Goal: Check status: Check status

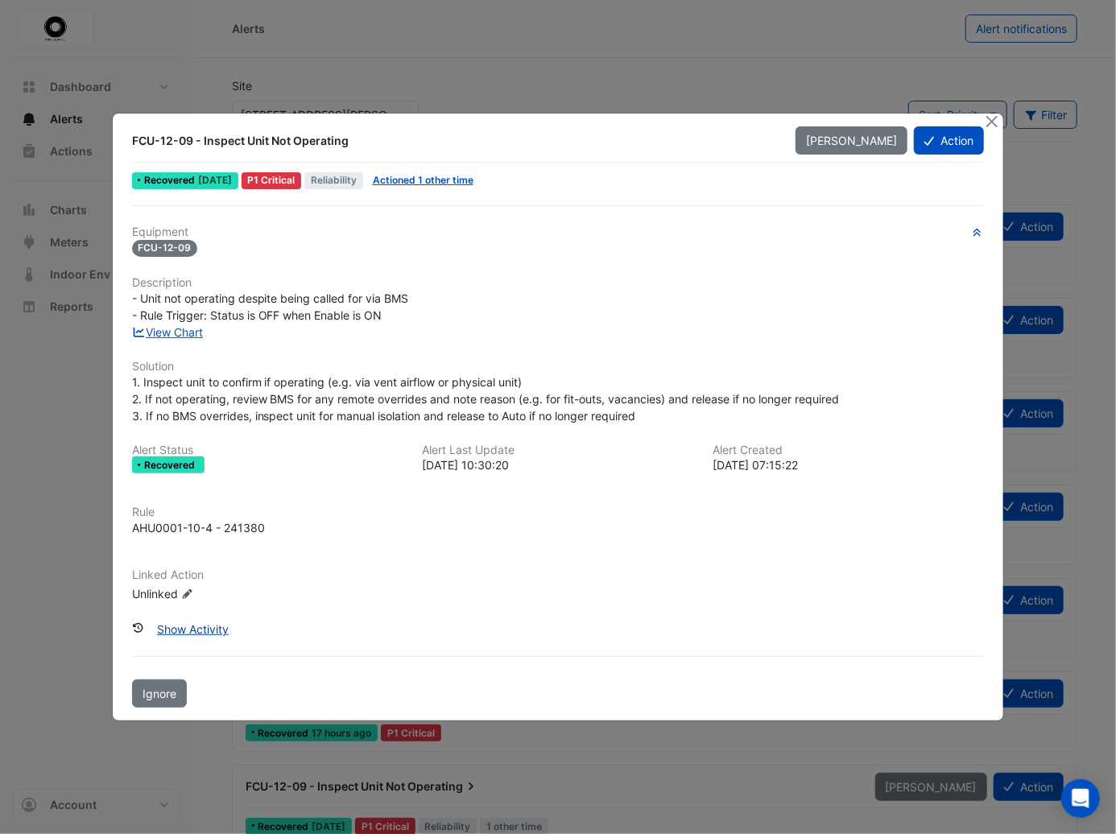
click at [207, 630] on button "Show Activity" at bounding box center [193, 629] width 93 height 28
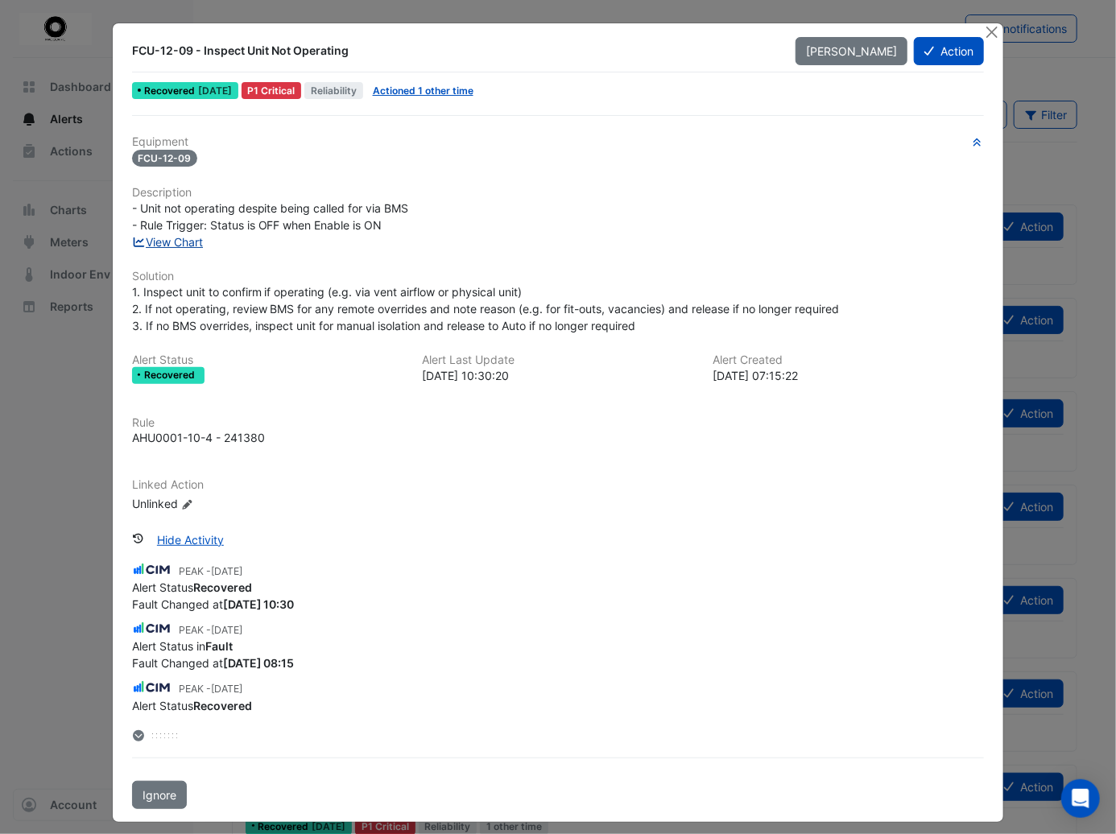
click at [188, 236] on link "View Chart" at bounding box center [168, 242] width 72 height 14
click at [971, 140] on icon "button" at bounding box center [977, 143] width 12 height 10
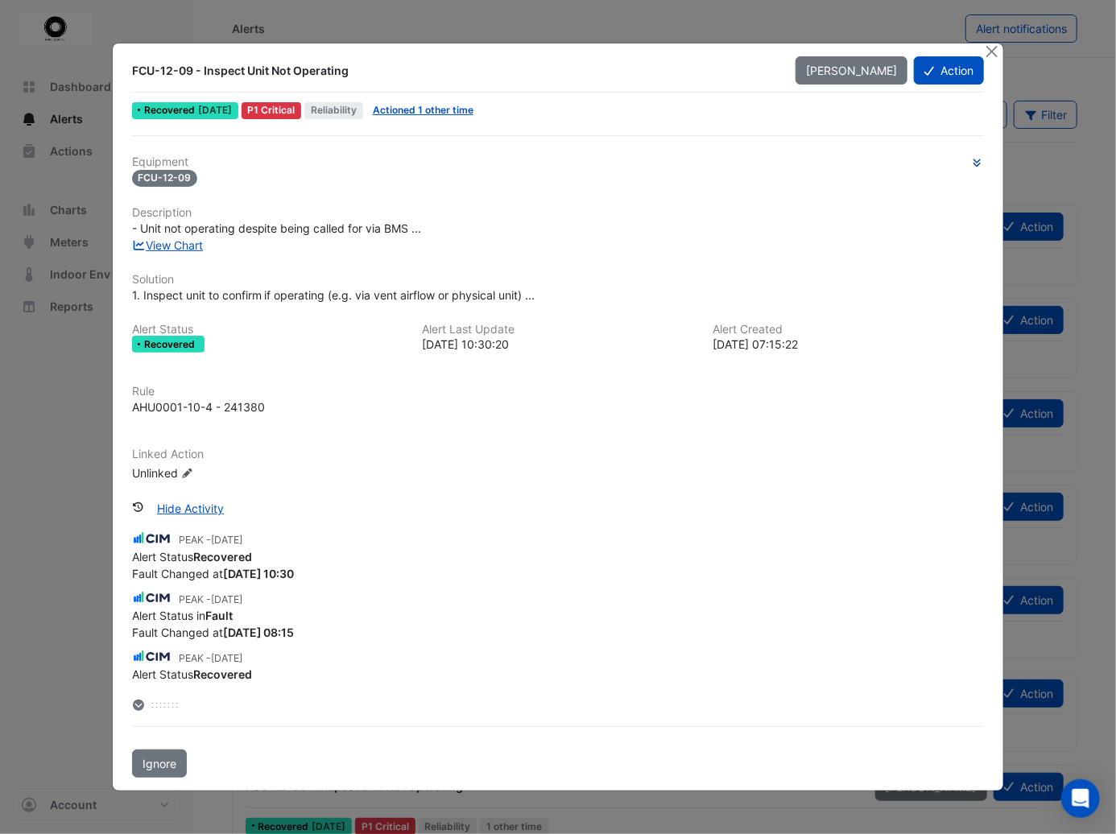
click at [970, 140] on div "Equipment FCU-12-09 Description - Unit not operating despite being called for v…" at bounding box center [558, 456] width 865 height 643
click at [976, 163] on icon "button" at bounding box center [976, 163] width 7 height 8
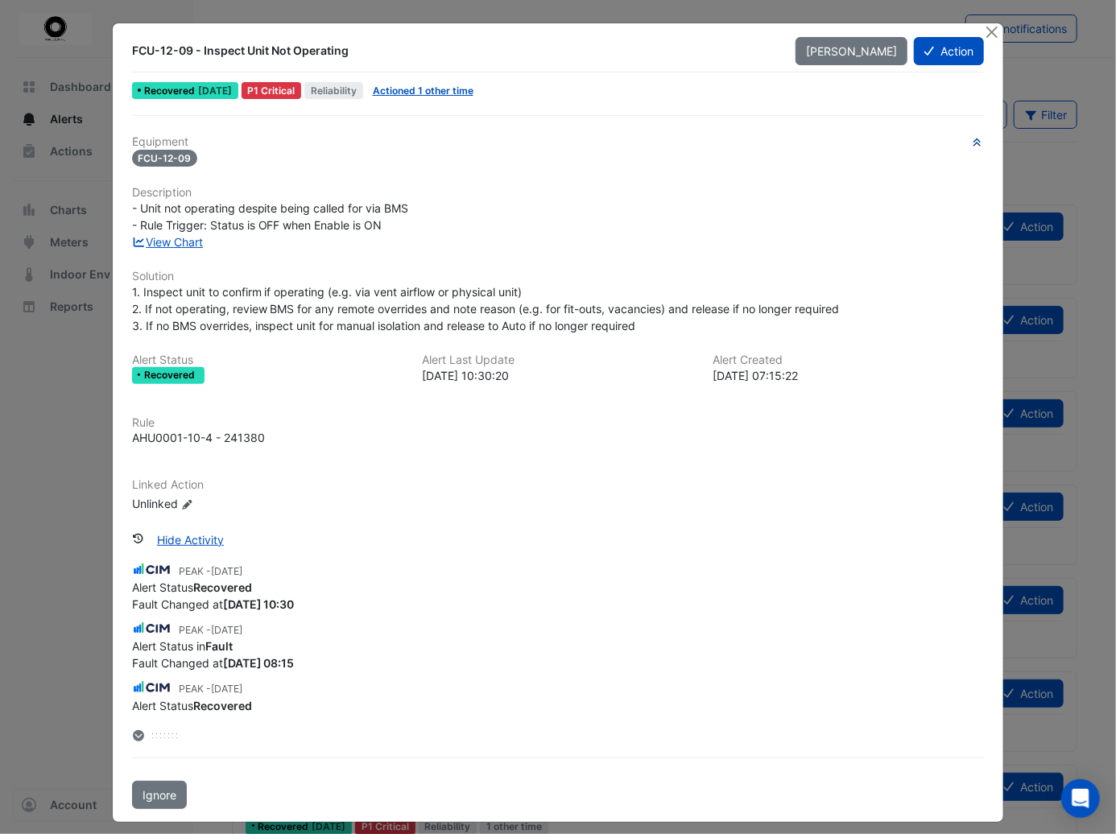
click at [976, 163] on div "FCU-12-09" at bounding box center [558, 158] width 853 height 19
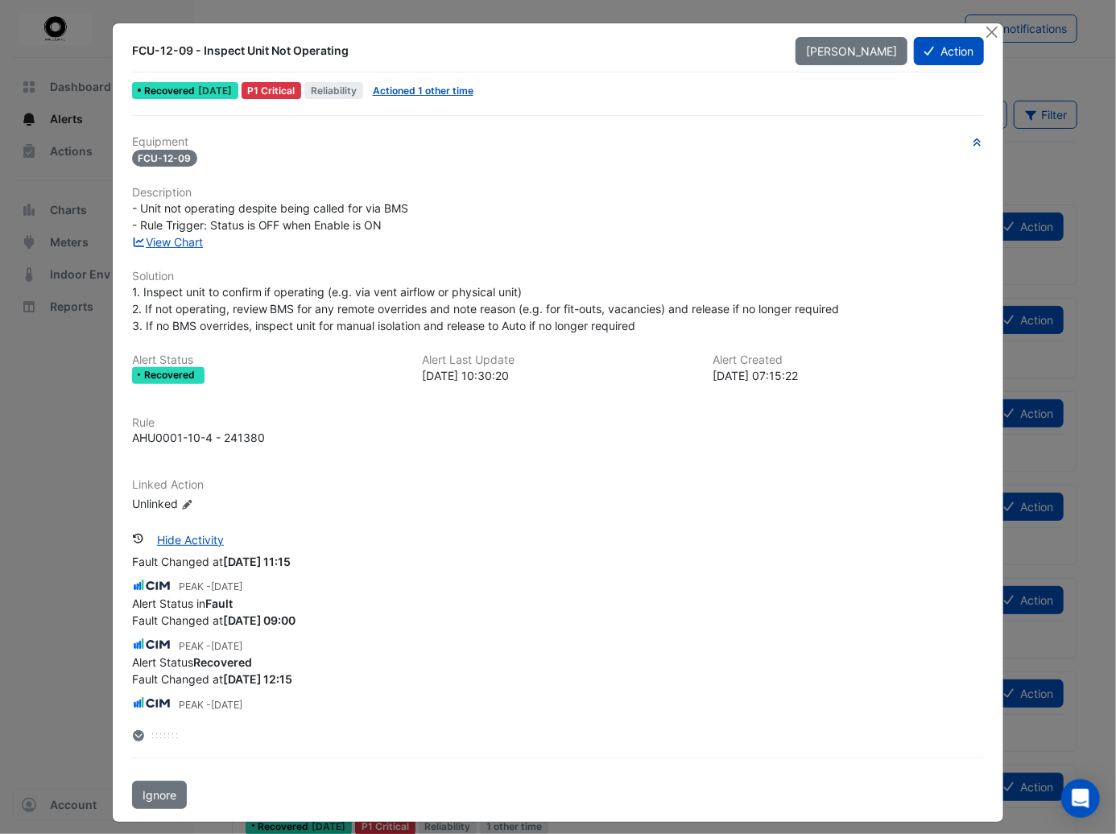
click at [135, 734] on icon at bounding box center [138, 736] width 7 height 4
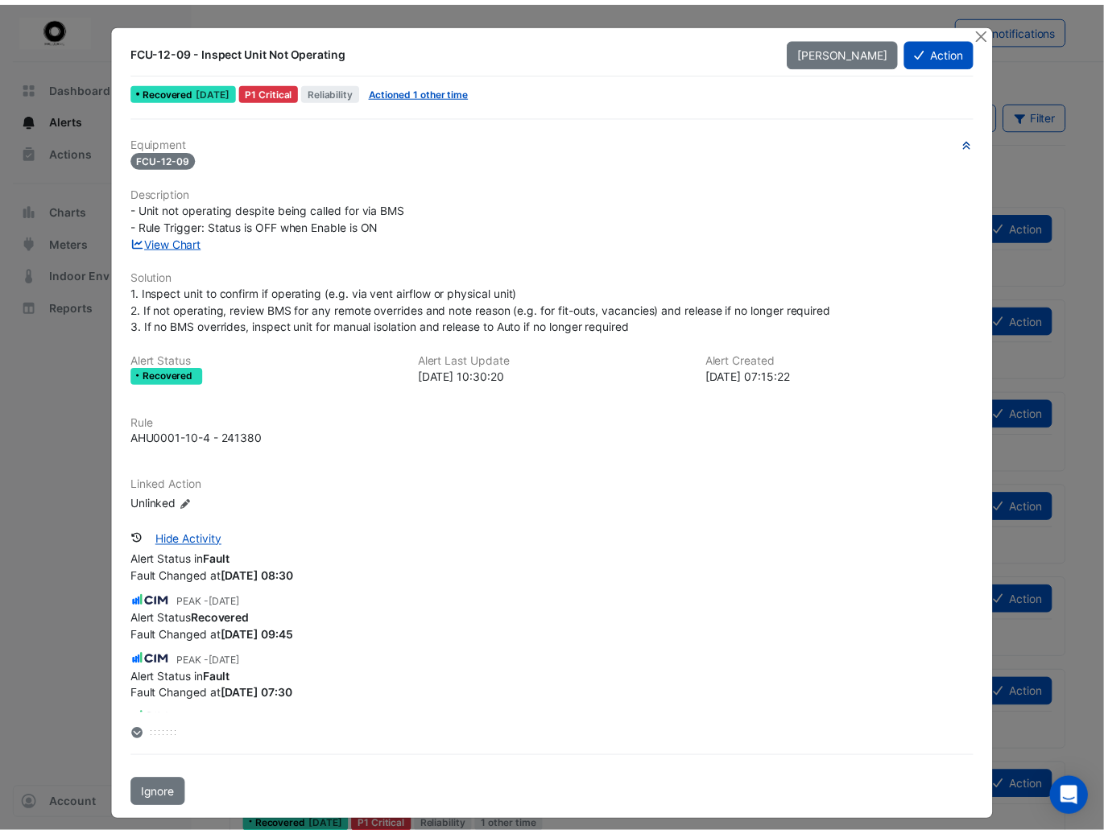
scroll to position [0, 0]
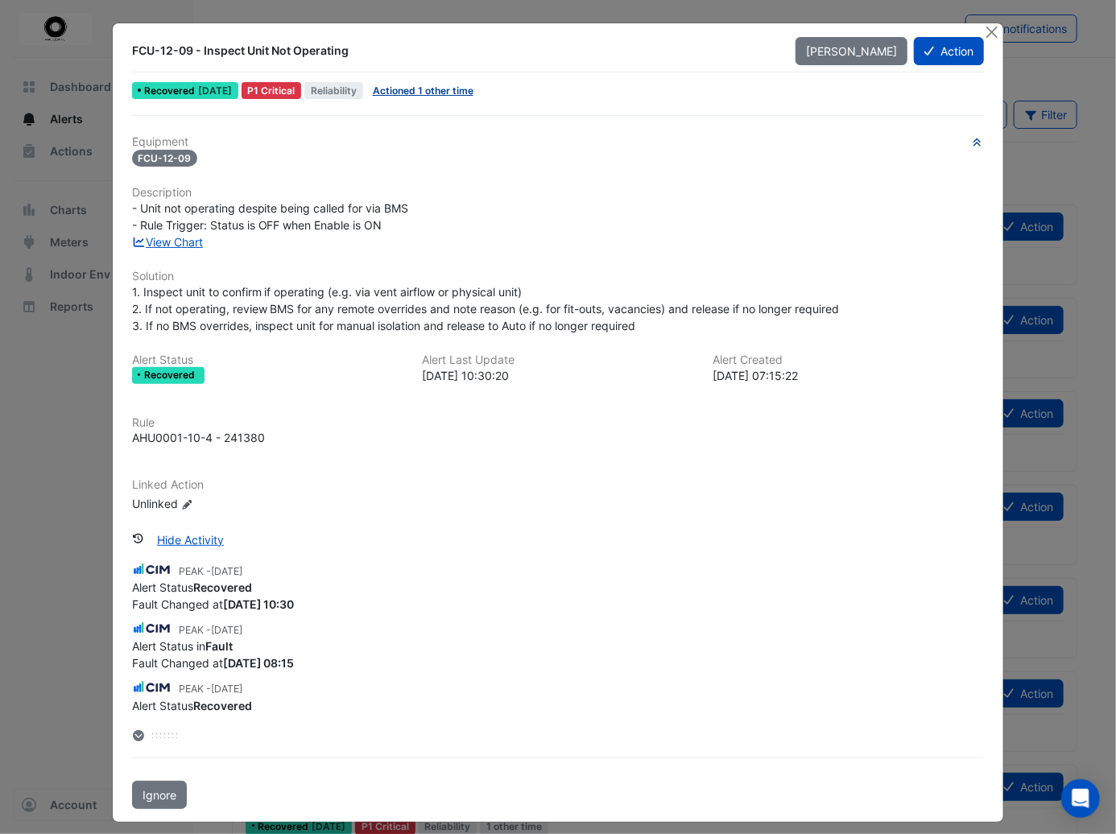
click at [415, 91] on link "Actioned 1 other time" at bounding box center [423, 91] width 101 height 12
click at [985, 27] on button "Close" at bounding box center [991, 31] width 17 height 17
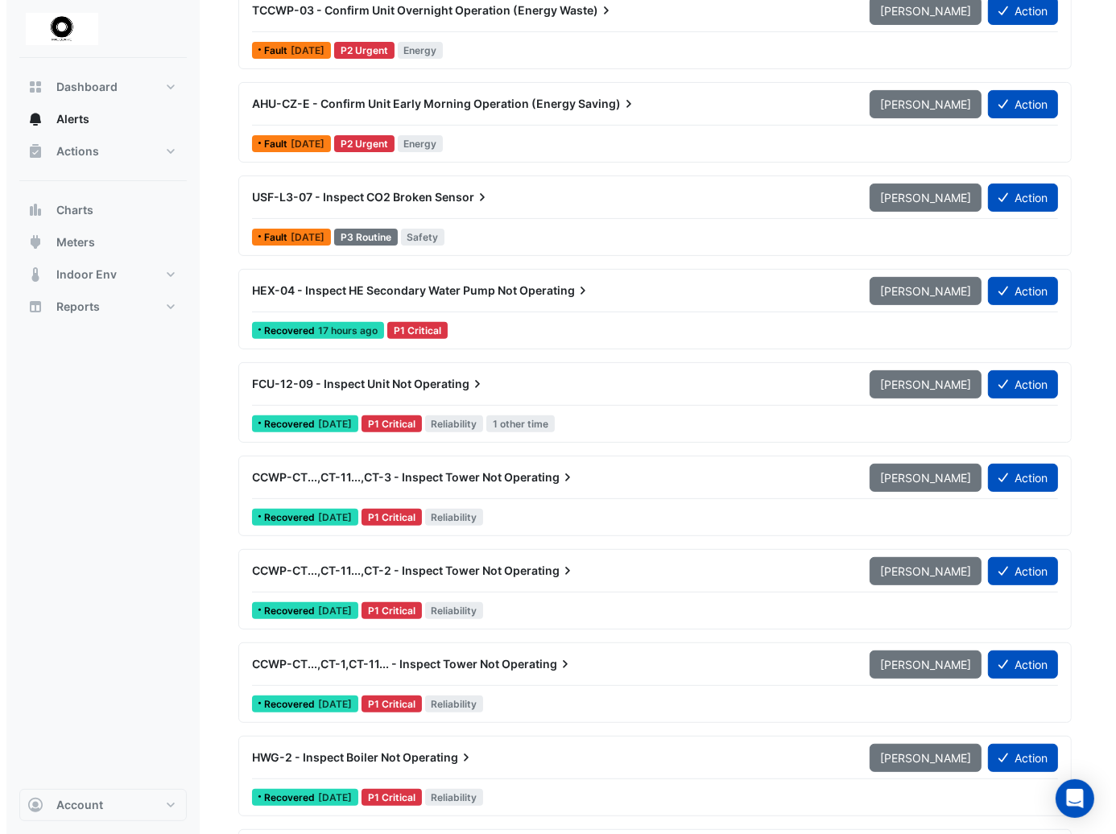
scroll to position [483, 0]
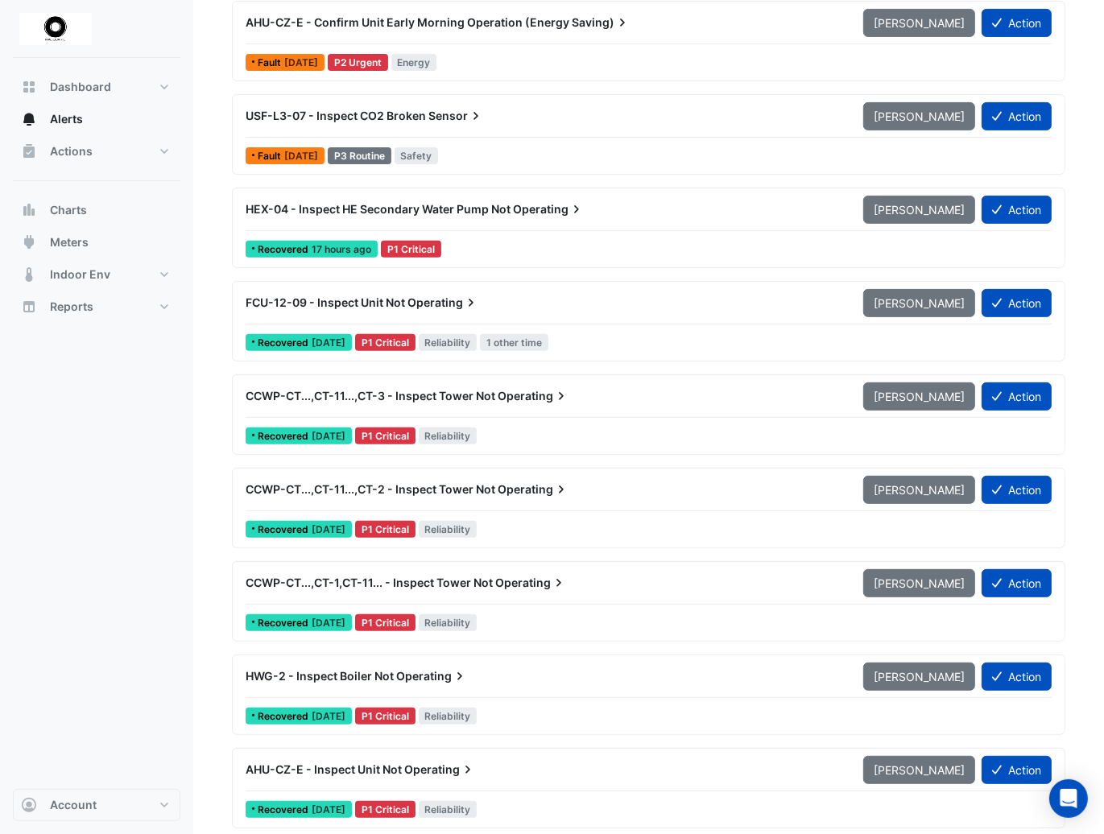
click at [447, 300] on span "Operating" at bounding box center [443, 303] width 72 height 16
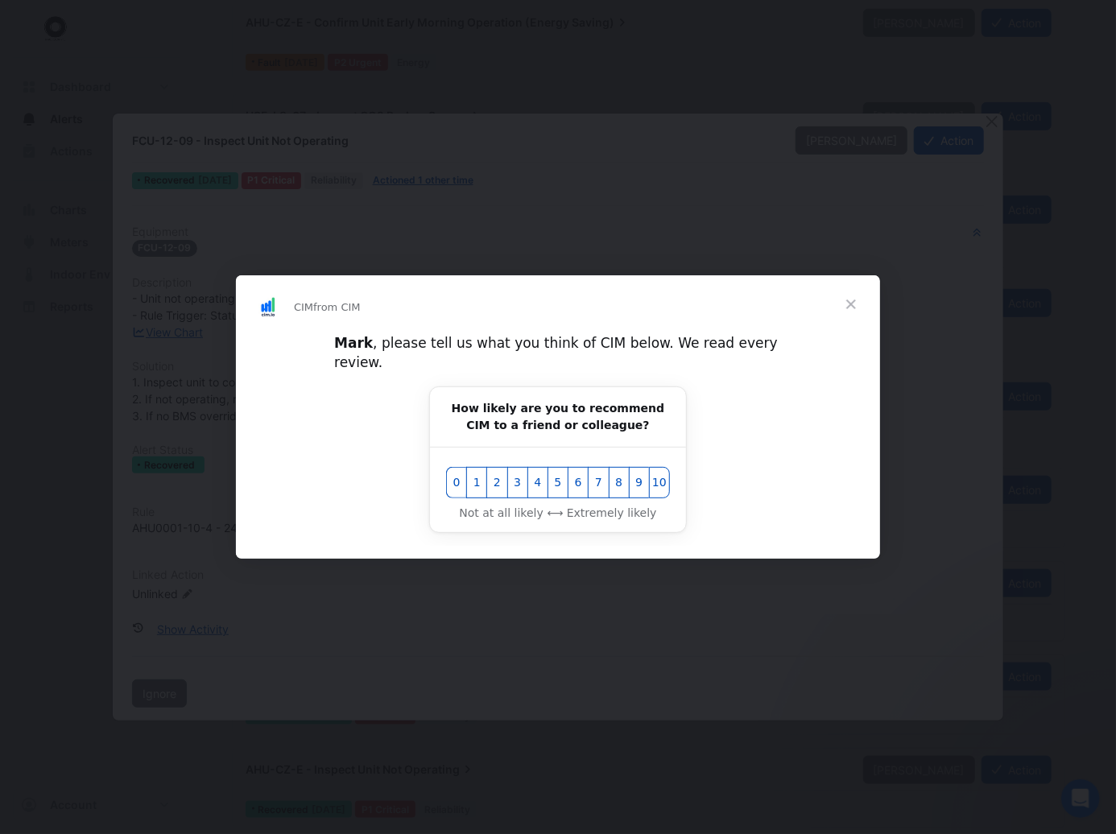
click at [853, 316] on span "Close" at bounding box center [851, 304] width 58 height 58
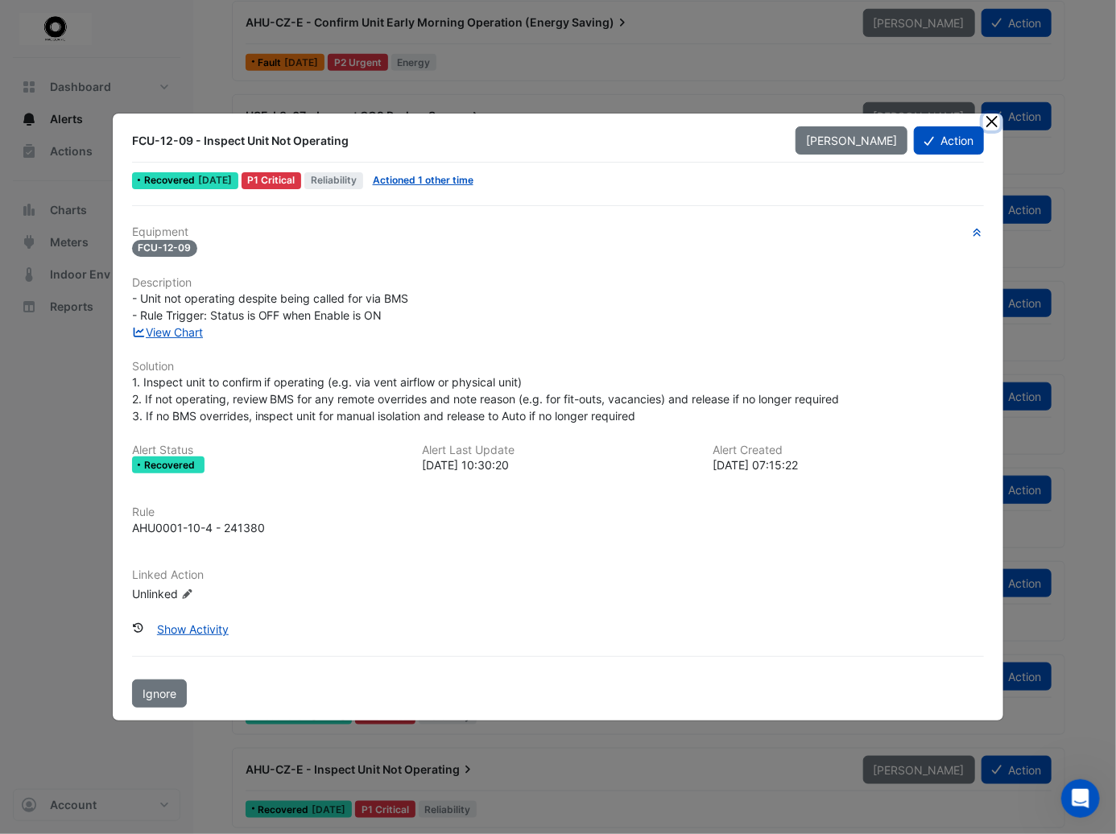
click at [991, 122] on button "Close" at bounding box center [991, 122] width 17 height 17
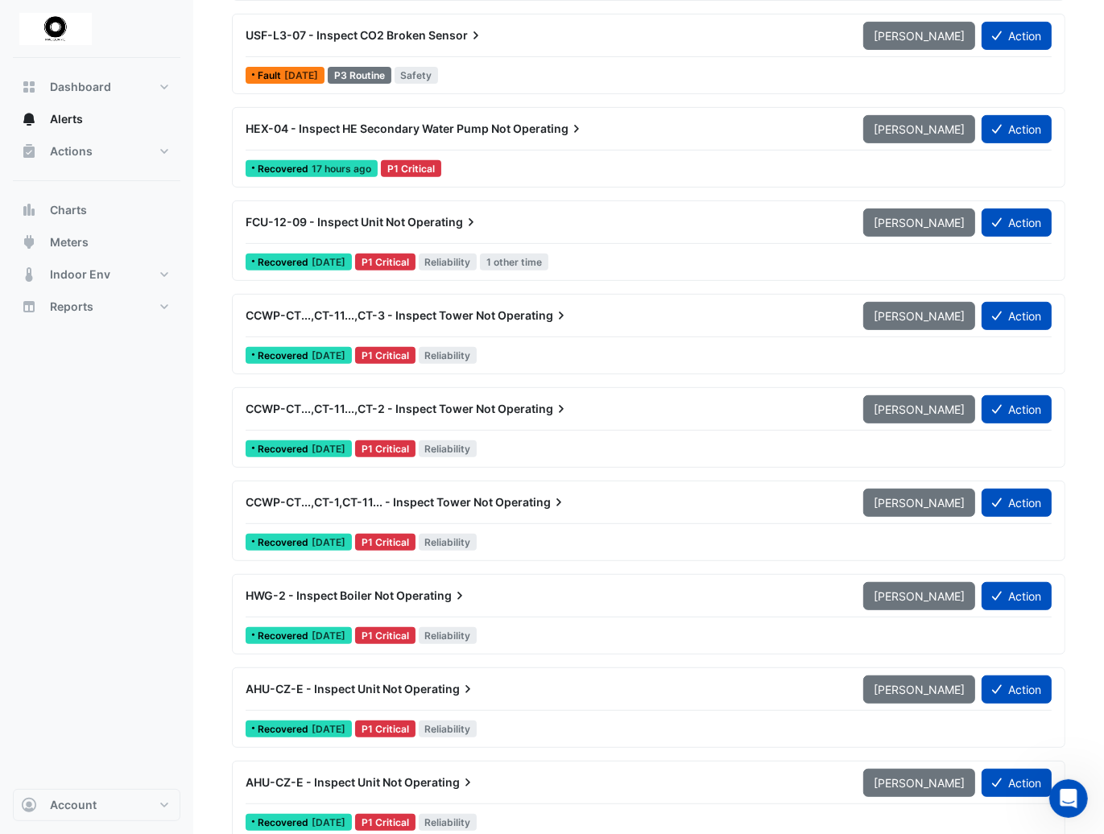
scroll to position [483, 0]
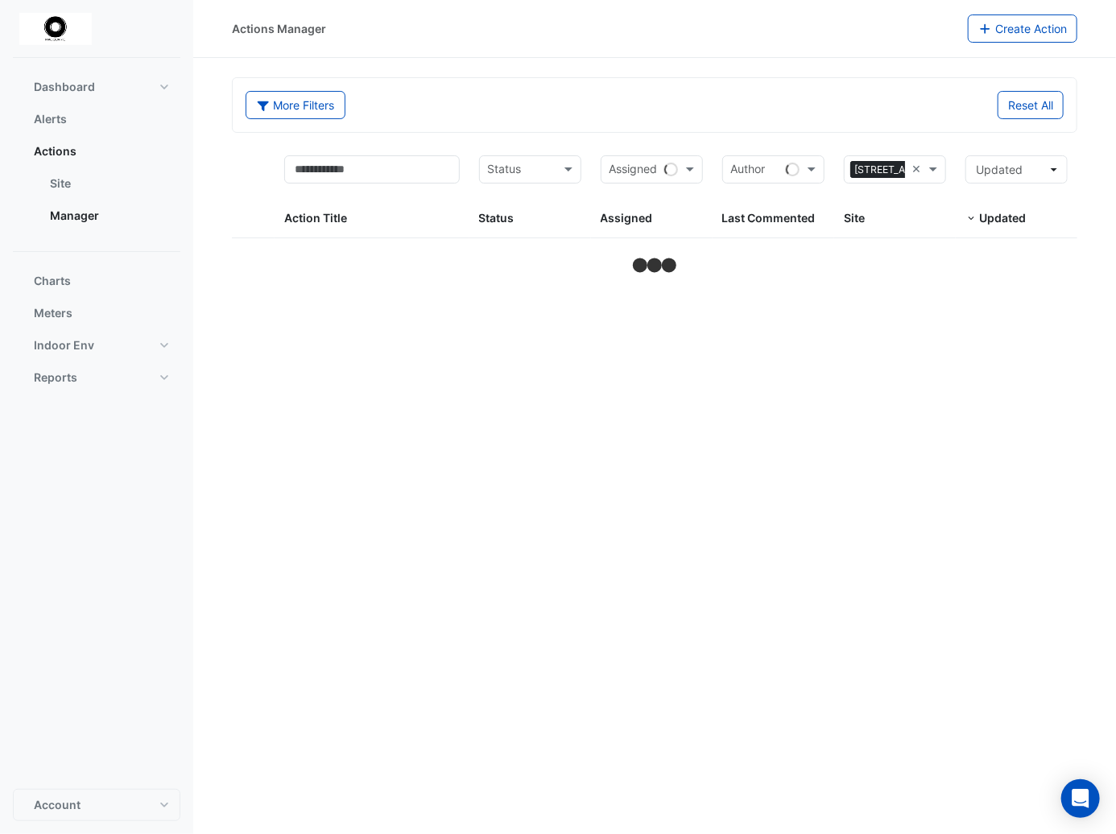
select select "**"
